Goal: Transaction & Acquisition: Obtain resource

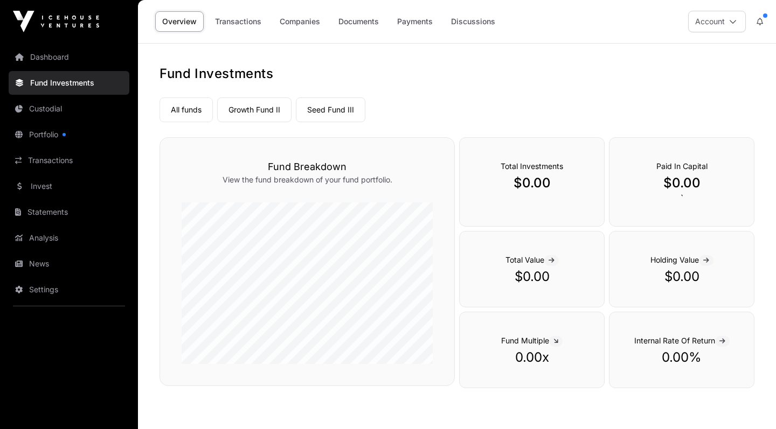
click at [265, 114] on link "Growth Fund II" at bounding box center [254, 109] width 74 height 25
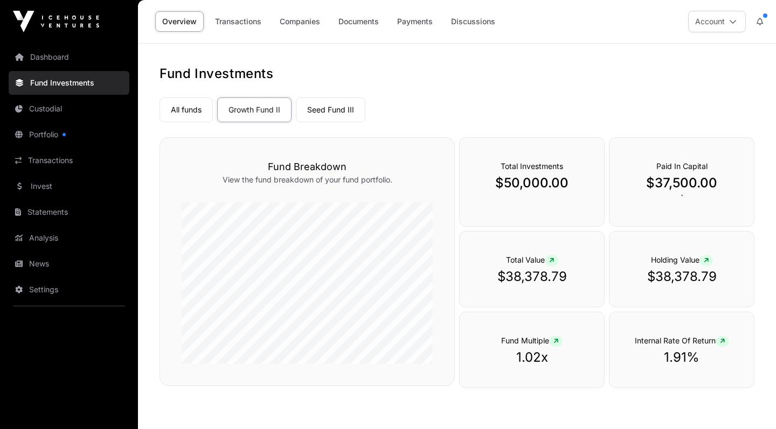
click at [338, 114] on link "Seed Fund III" at bounding box center [330, 109] width 69 height 25
click at [58, 110] on link "Custodial" at bounding box center [69, 109] width 121 height 24
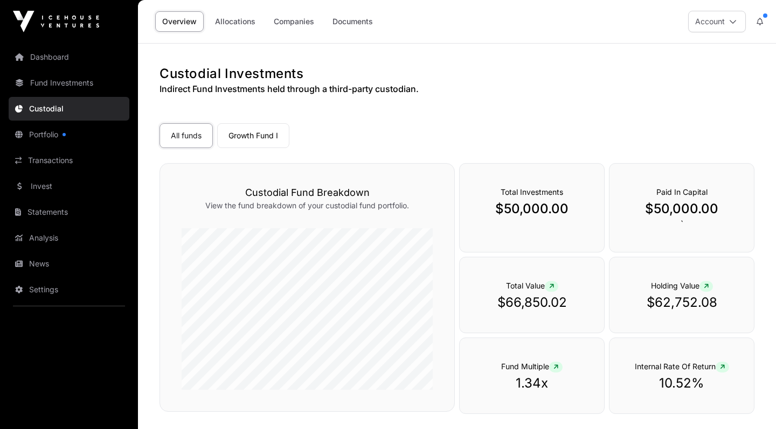
click at [264, 137] on link "Growth Fund I" at bounding box center [253, 135] width 72 height 25
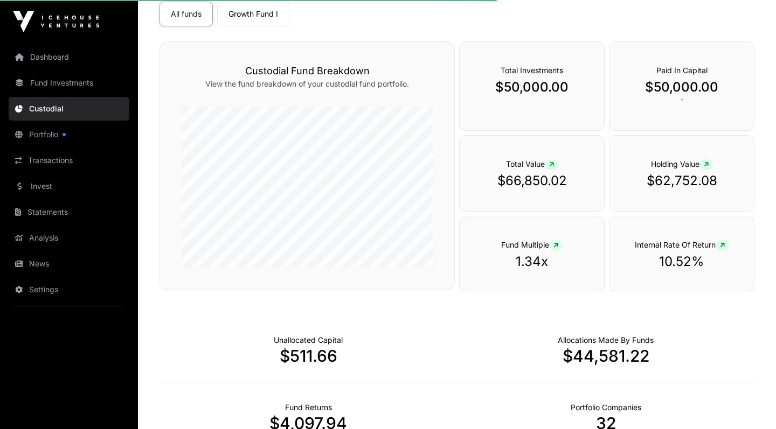
scroll to position [123, 0]
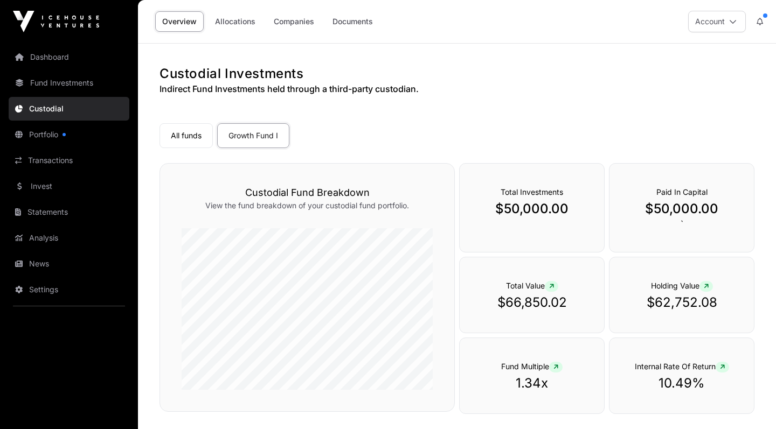
click at [50, 131] on link "Portfolio" at bounding box center [69, 135] width 121 height 24
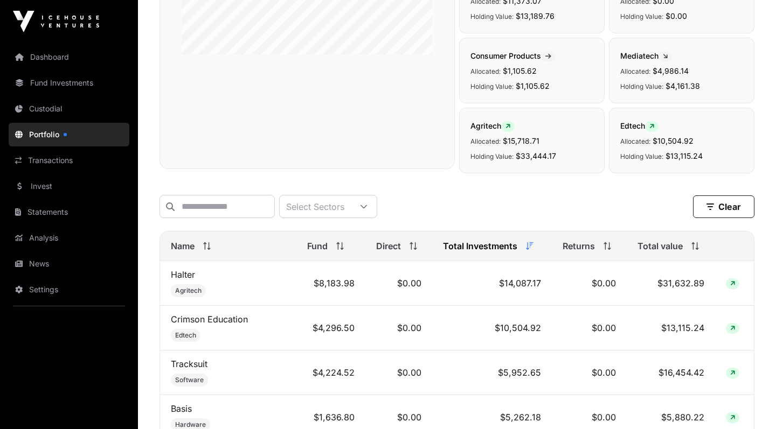
scroll to position [276, 0]
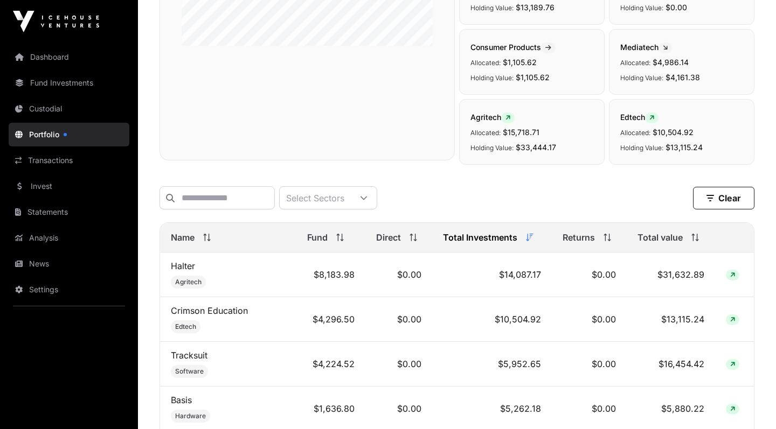
click at [531, 236] on icon at bounding box center [530, 238] width 8 height 8
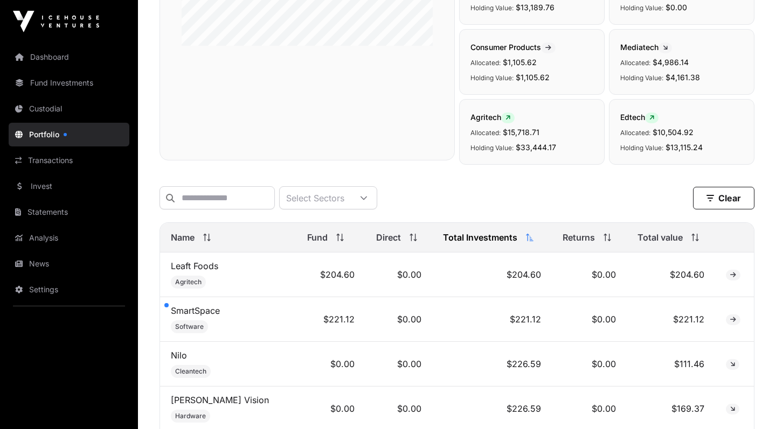
click at [531, 236] on icon at bounding box center [530, 238] width 8 height 8
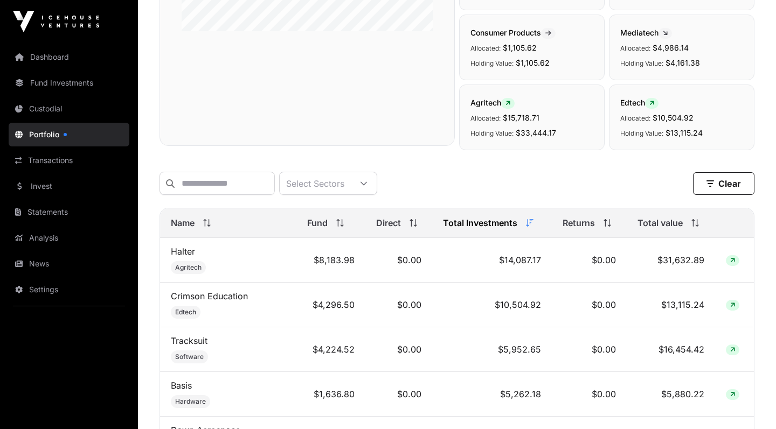
scroll to position [298, 0]
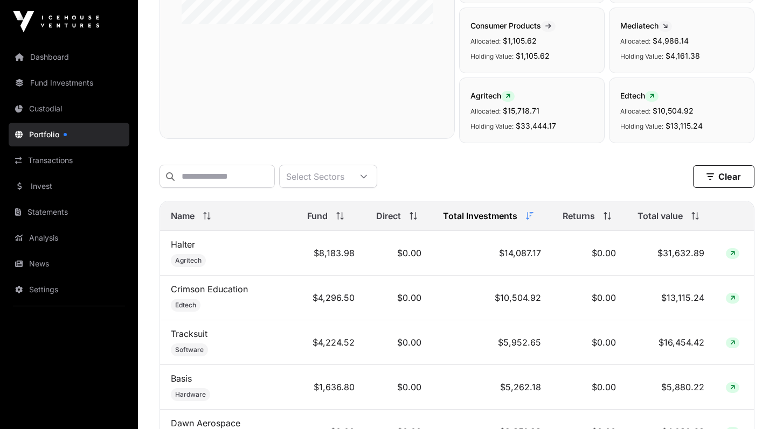
click at [737, 255] on span at bounding box center [732, 253] width 13 height 11
click at [731, 253] on icon at bounding box center [732, 253] width 5 height 6
click at [733, 253] on icon at bounding box center [732, 253] width 5 height 6
click at [189, 246] on link "Halter" at bounding box center [183, 244] width 24 height 11
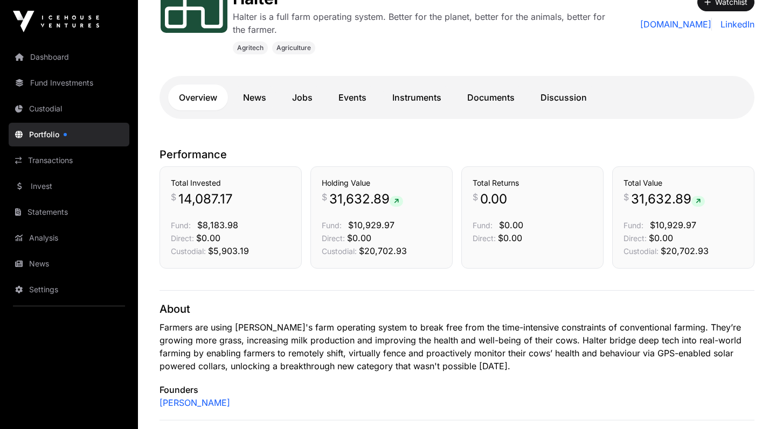
scroll to position [197, 0]
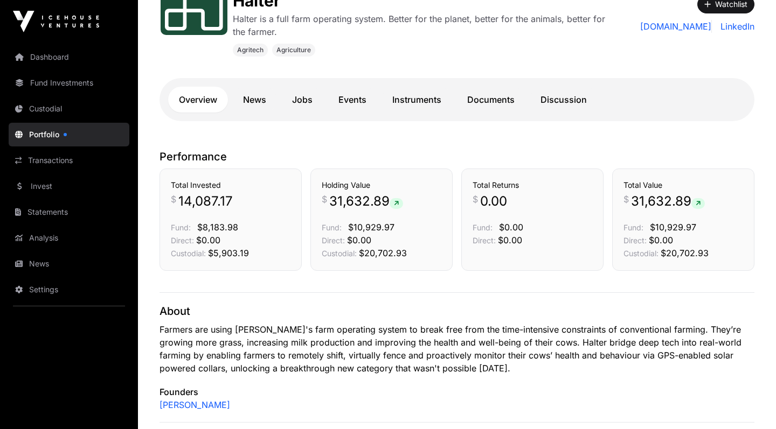
click at [67, 159] on link "Transactions" at bounding box center [69, 161] width 121 height 24
click at [61, 162] on link "Transactions" at bounding box center [69, 161] width 121 height 24
click at [51, 211] on link "Statements" at bounding box center [69, 212] width 121 height 24
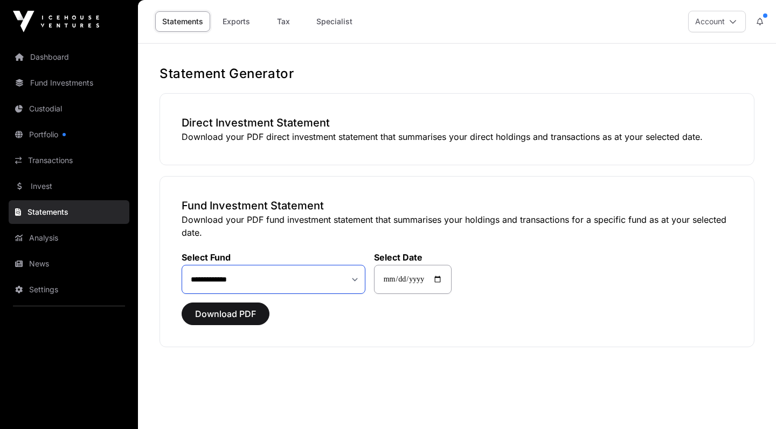
select select "**"
click at [285, 24] on link "Tax" at bounding box center [283, 21] width 43 height 20
select select
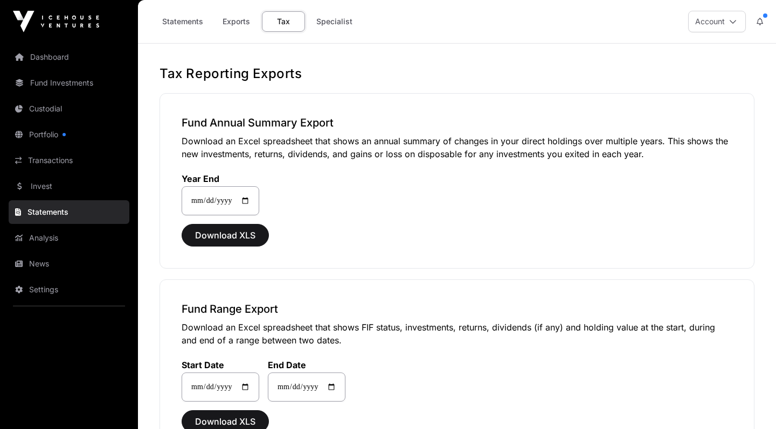
click at [762, 19] on icon at bounding box center [759, 22] width 6 height 8
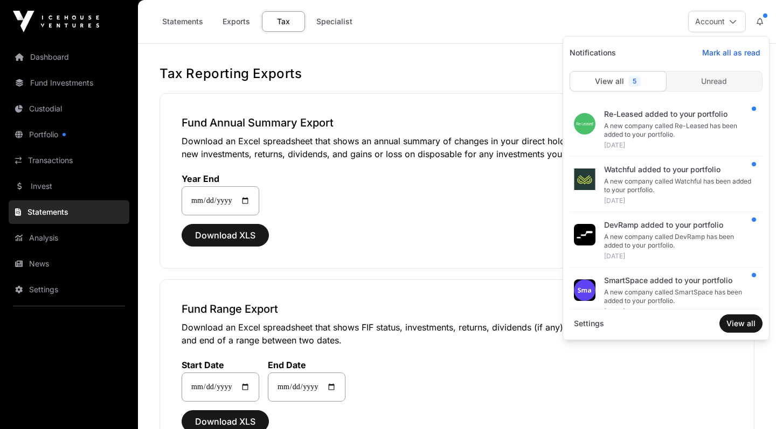
click at [497, 278] on div "**********" at bounding box center [456, 367] width 595 height 548
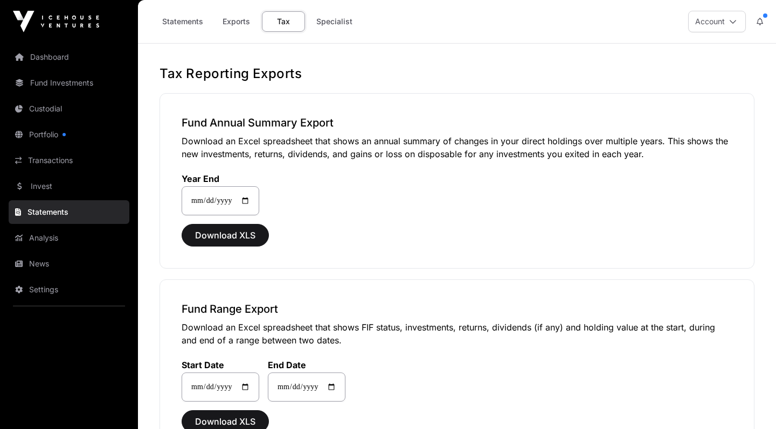
click at [65, 134] on div at bounding box center [63, 134] width 3 height 3
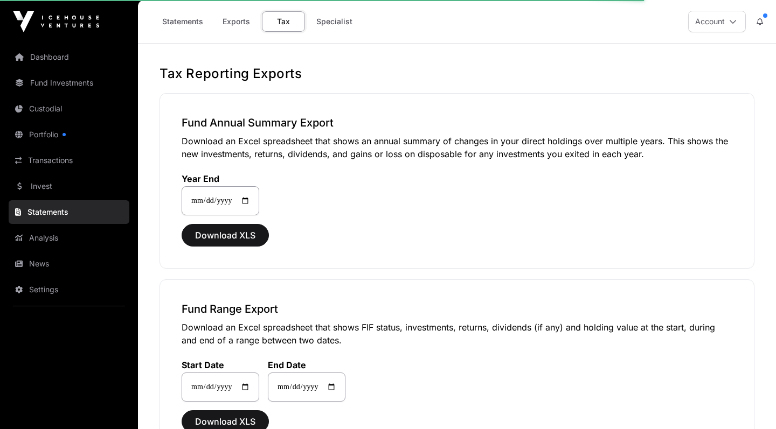
scroll to position [-1, 0]
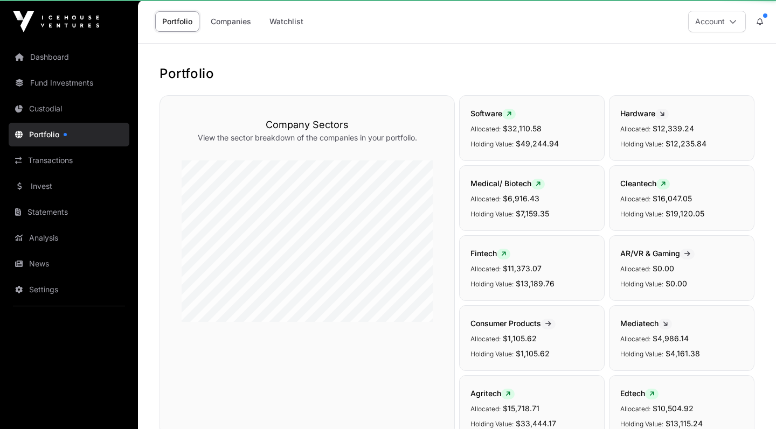
click at [714, 24] on button "Account" at bounding box center [717, 22] width 58 height 22
